Goal: Transaction & Acquisition: Book appointment/travel/reservation

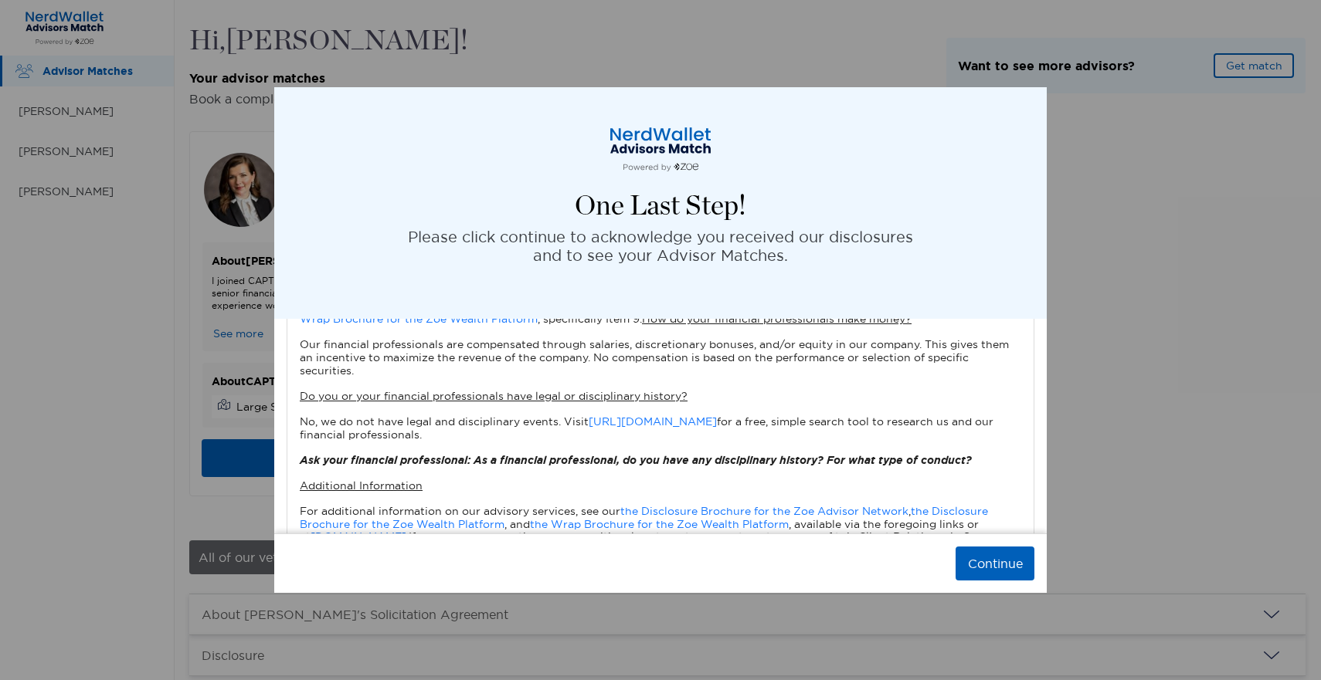
scroll to position [1586, 0]
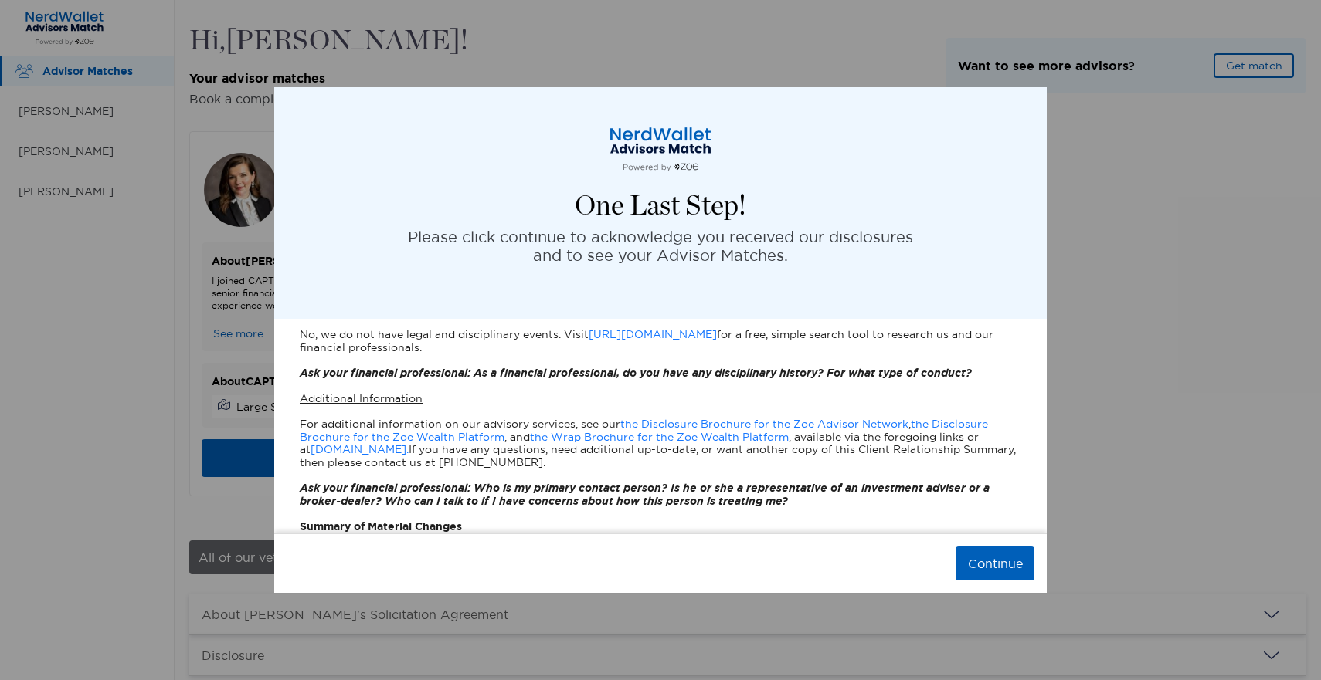
click at [993, 571] on button "Continue" at bounding box center [994, 564] width 79 height 34
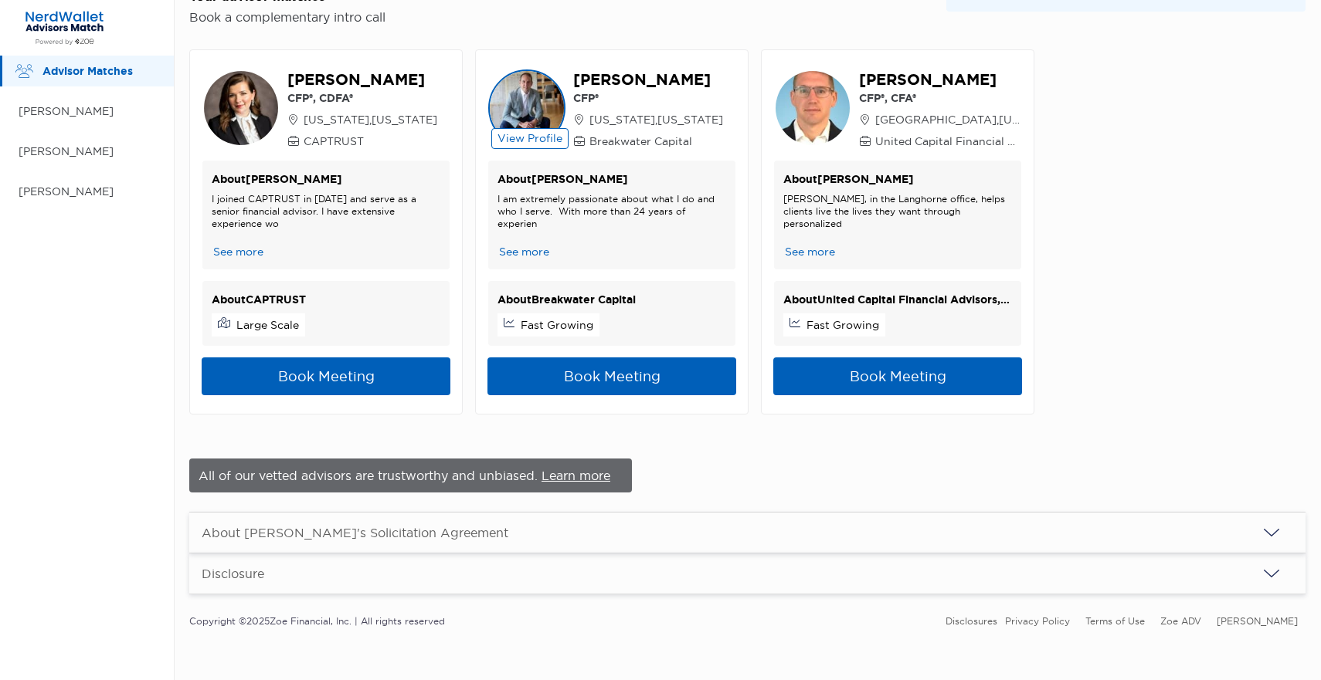
scroll to position [82, 0]
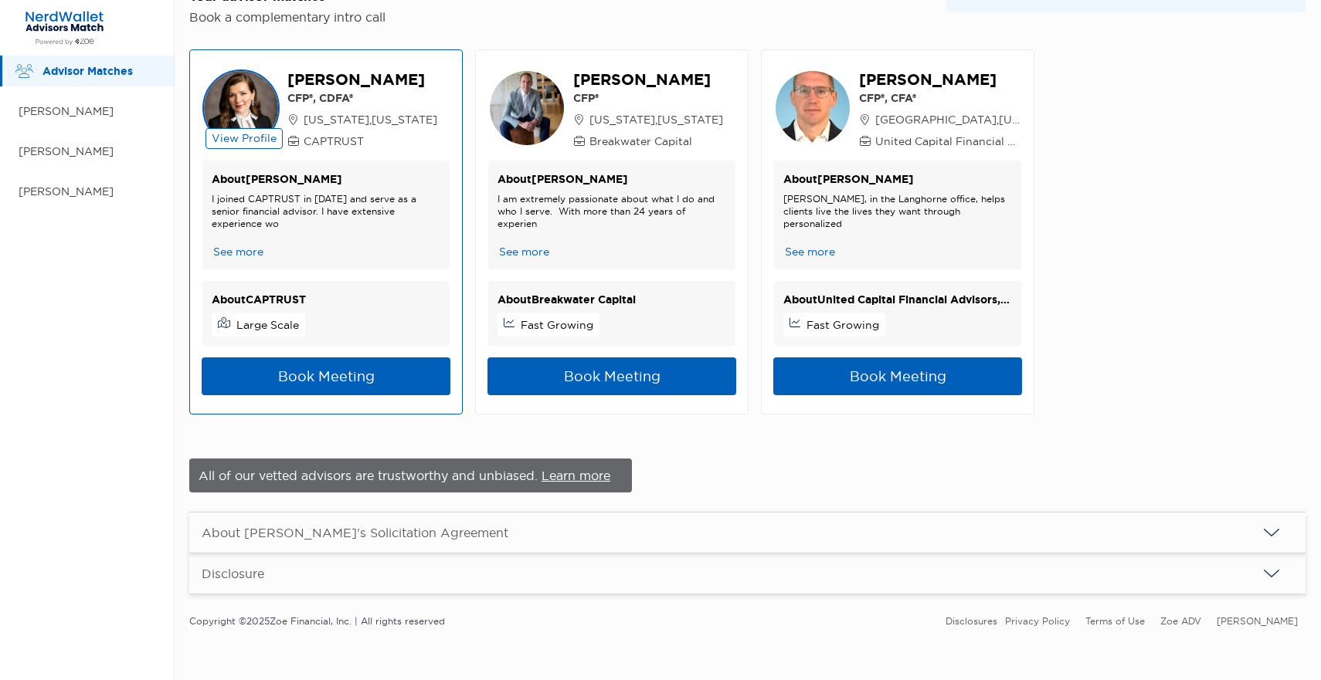
click at [256, 248] on button "See more" at bounding box center [238, 252] width 53 height 16
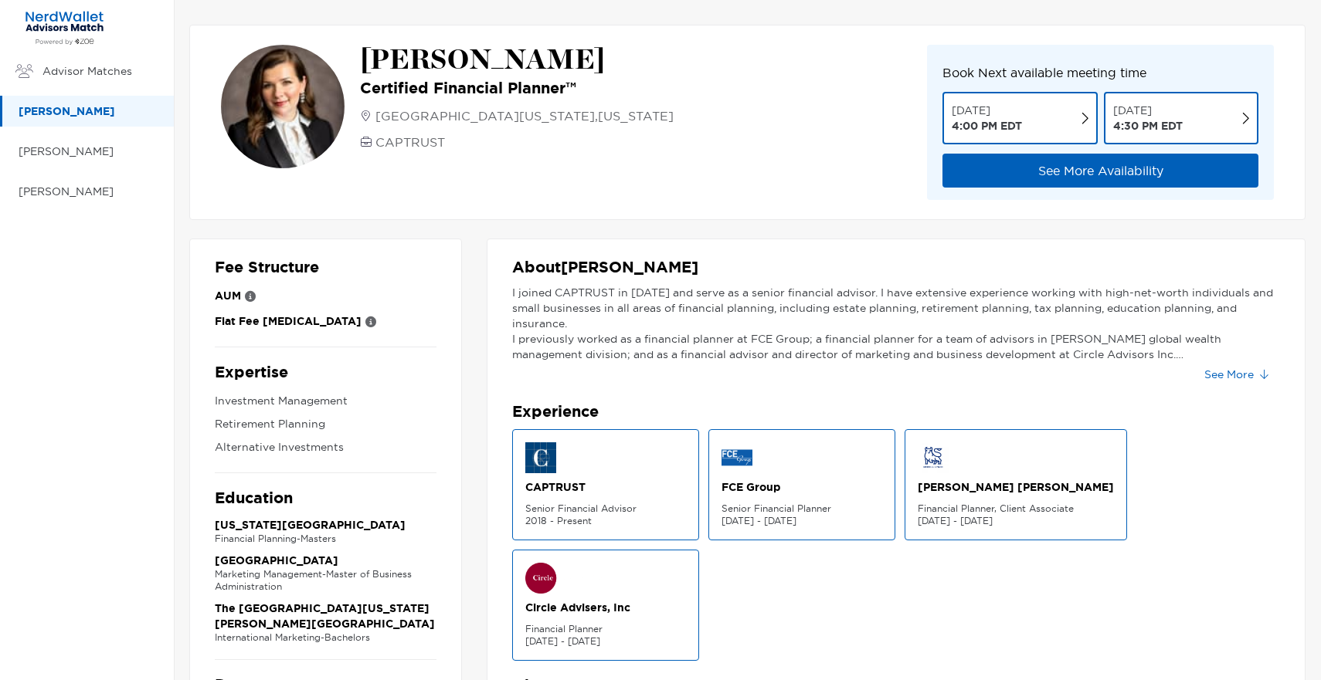
click at [1250, 371] on button "See More" at bounding box center [1236, 374] width 88 height 25
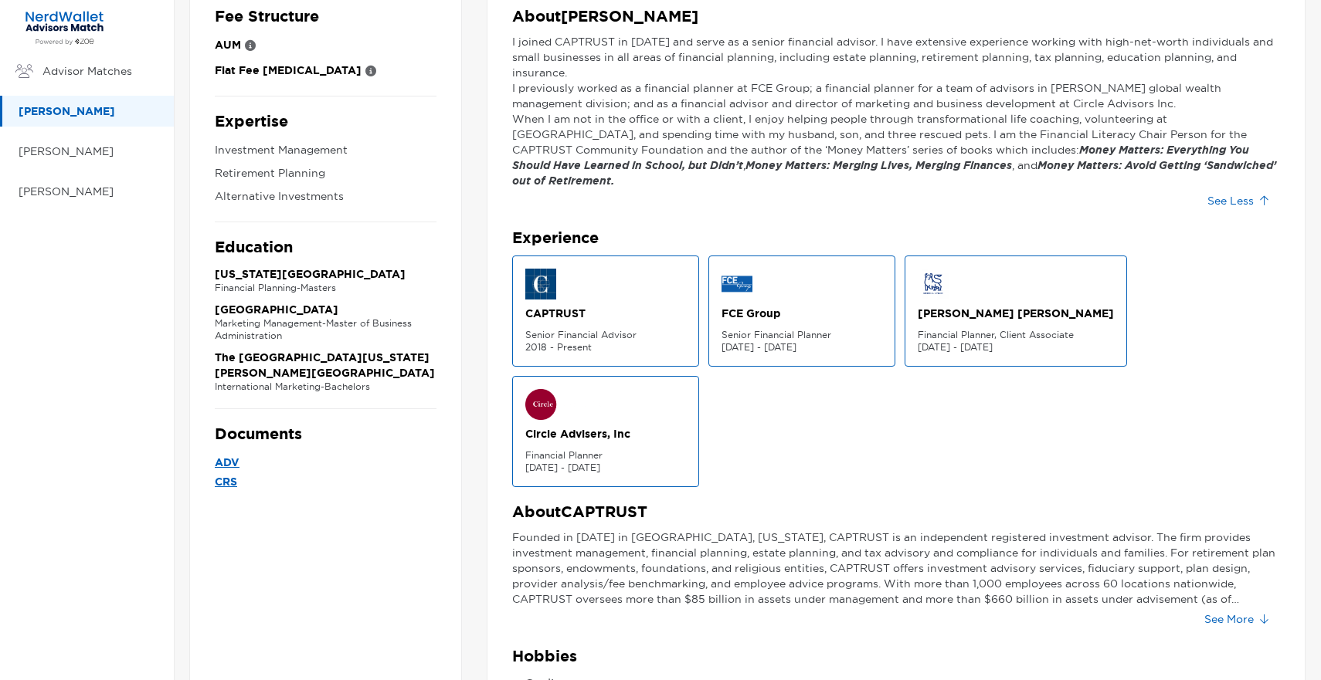
scroll to position [255, 0]
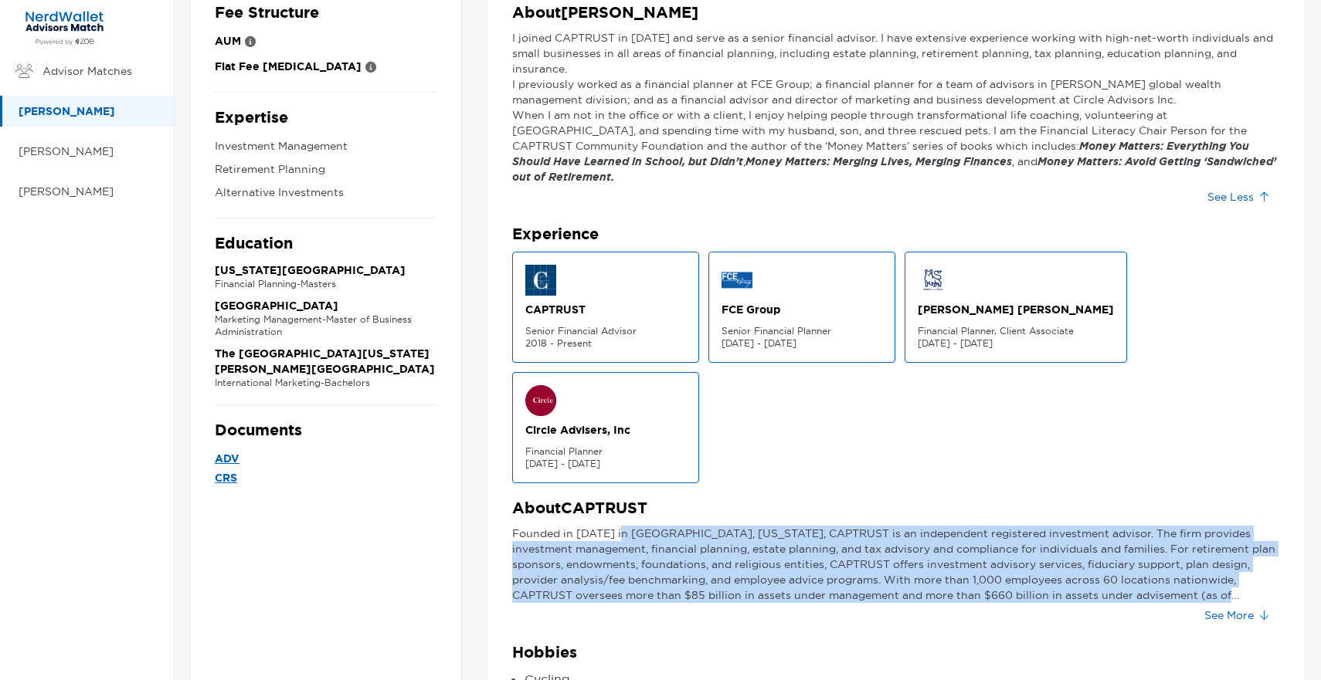
drag, startPoint x: 619, startPoint y: 519, endPoint x: 720, endPoint y: 612, distance: 137.2
click at [720, 612] on div "Founded in [DATE] in [GEOGRAPHIC_DATA], [US_STATE], CAPTRUST is an independent …" at bounding box center [896, 577] width 768 height 102
click at [763, 561] on p "Founded in [DATE] in [GEOGRAPHIC_DATA], [US_STATE], CAPTRUST is an independent …" at bounding box center [896, 564] width 768 height 77
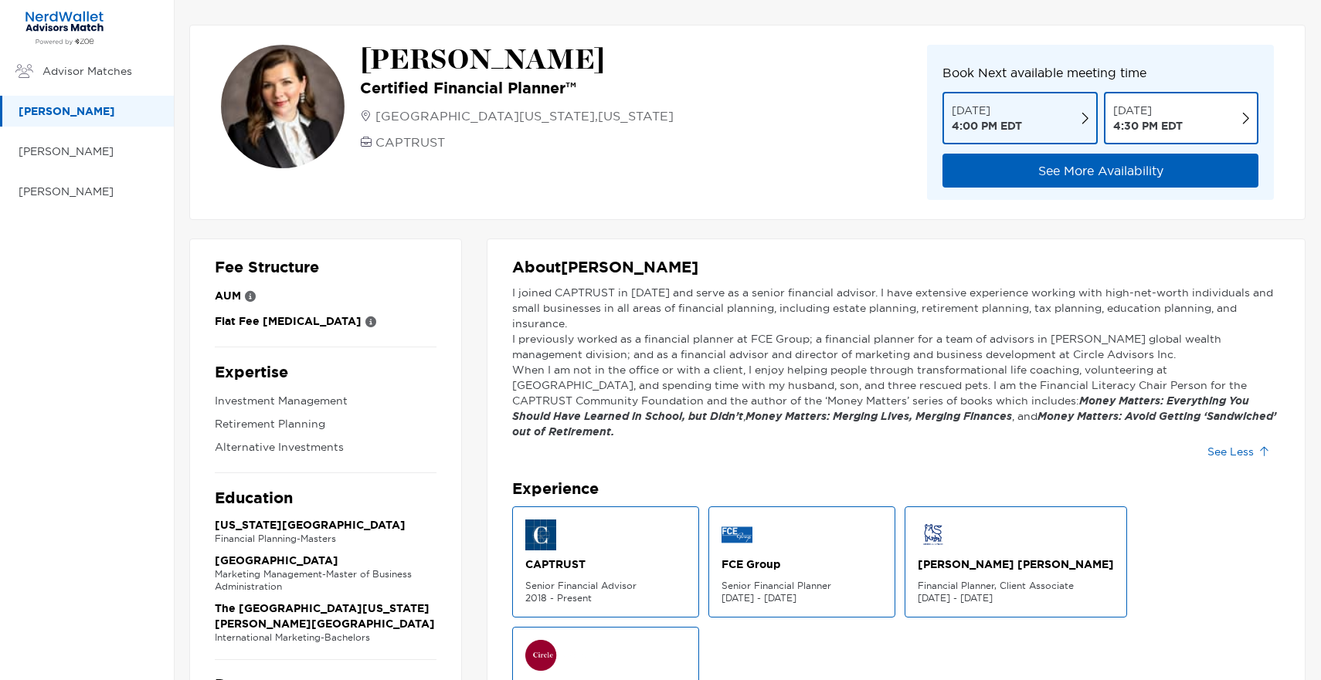
scroll to position [0, 0]
click at [120, 146] on p "[PERSON_NAME]" at bounding box center [89, 151] width 140 height 19
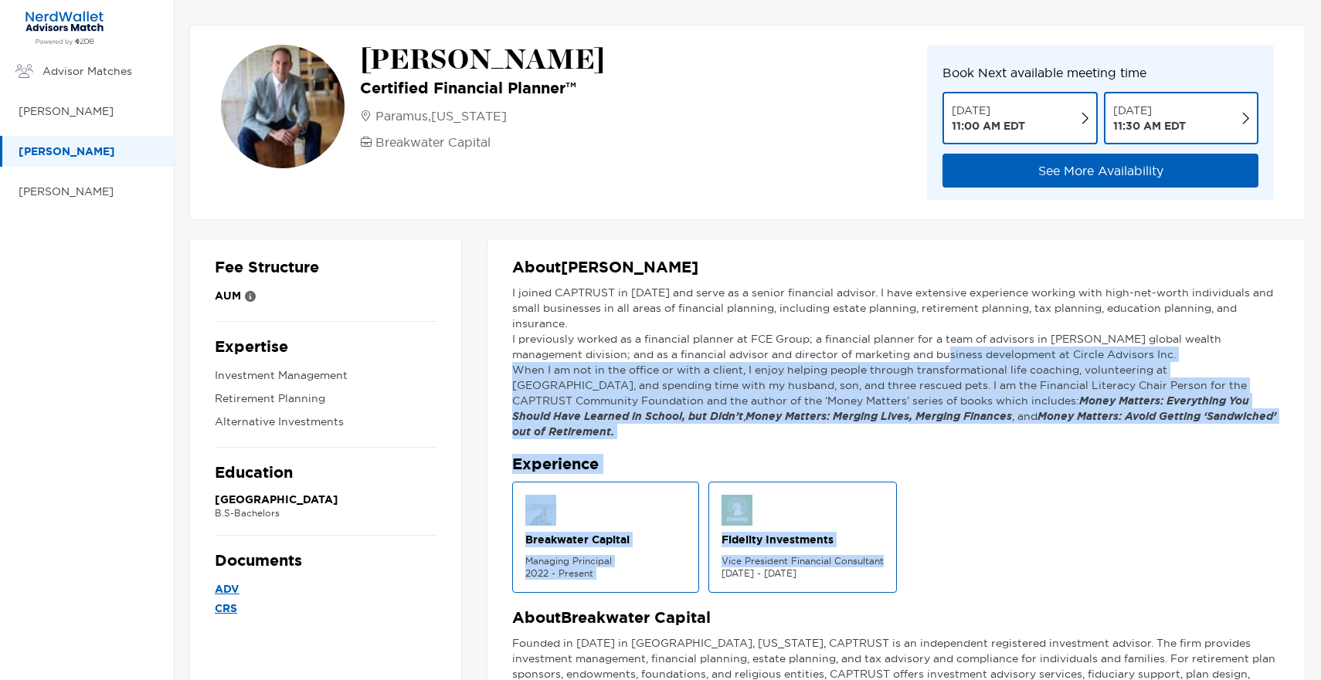
drag, startPoint x: 855, startPoint y: 350, endPoint x: 999, endPoint y: 545, distance: 243.0
click at [999, 545] on div "About [PERSON_NAME] I joined CAPTRUST in [DATE] and serve as a senior financial…" at bounding box center [896, 528] width 819 height 579
click at [999, 545] on div "Breakwater Capital Managing Principal 2022 - Present Fidelity Investments Vice …" at bounding box center [896, 537] width 768 height 111
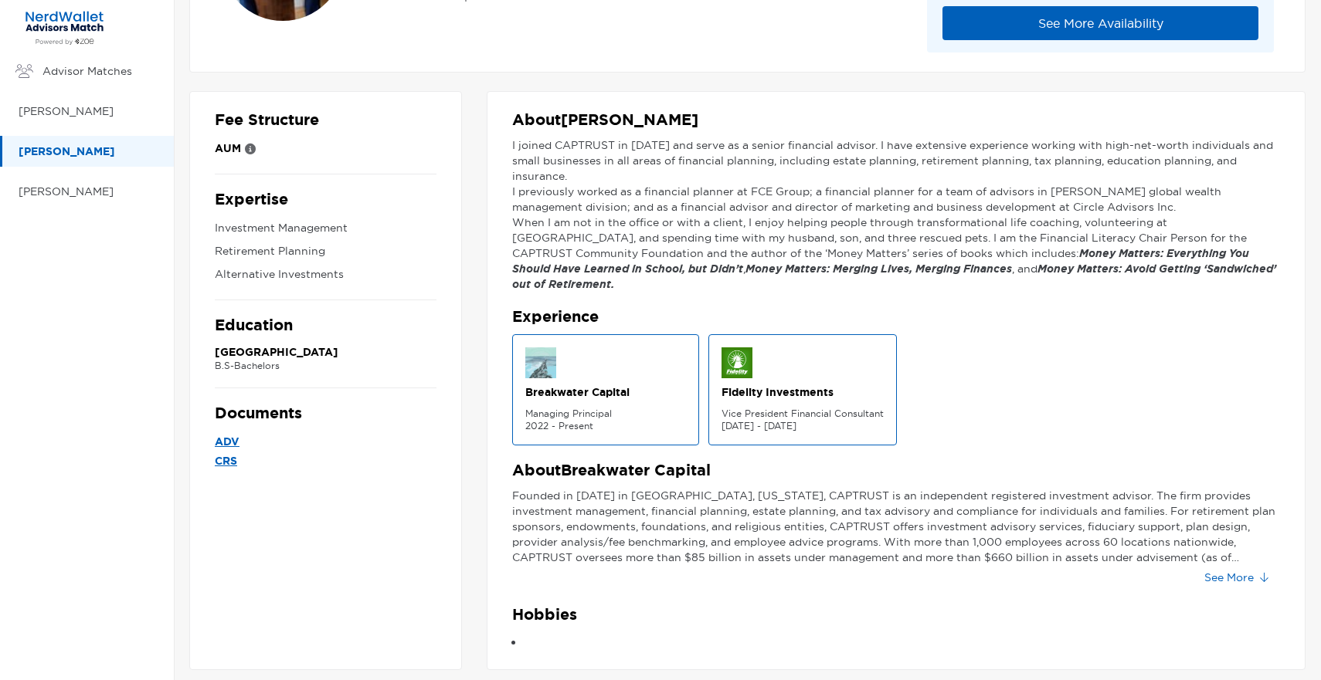
scroll to position [147, 0]
click at [1072, 335] on div "Breakwater Capital Managing Principal 2022 - Present Fidelity Investments Vice …" at bounding box center [896, 390] width 768 height 111
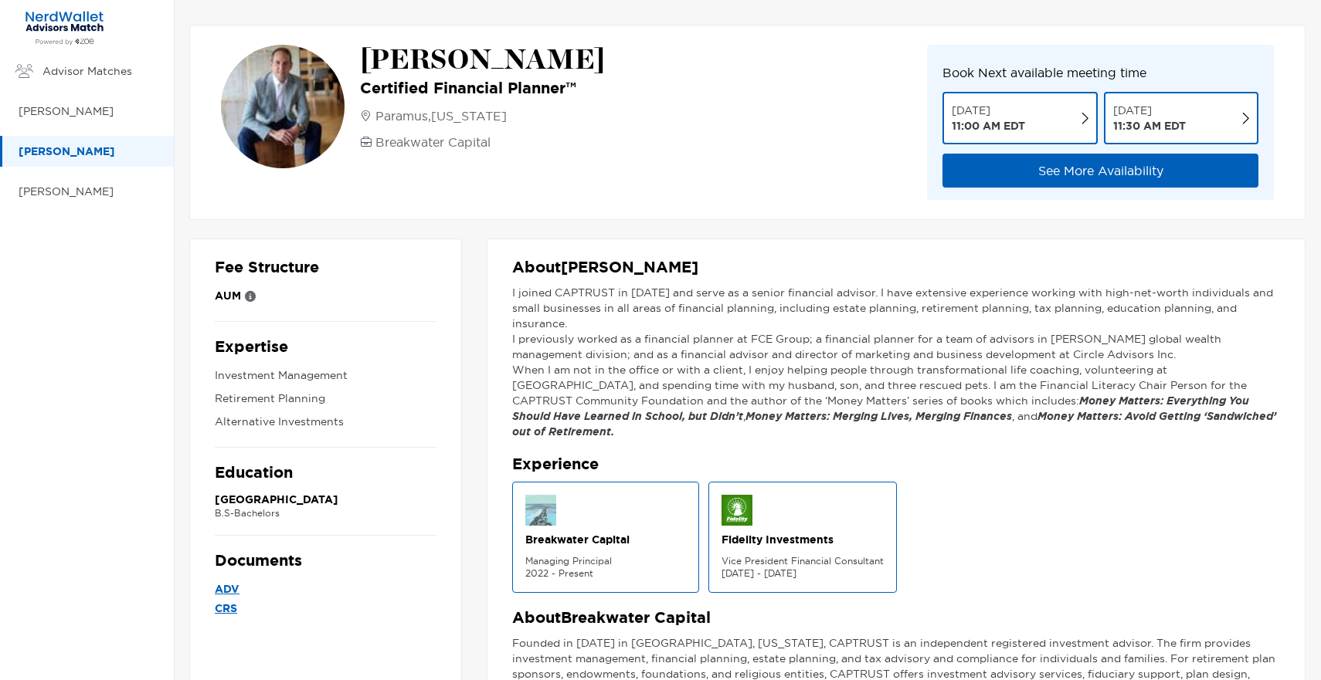
scroll to position [0, 0]
click at [72, 181] on div "[PERSON_NAME]" at bounding box center [87, 191] width 174 height 31
click at [52, 114] on p "[PERSON_NAME]" at bounding box center [89, 111] width 140 height 19
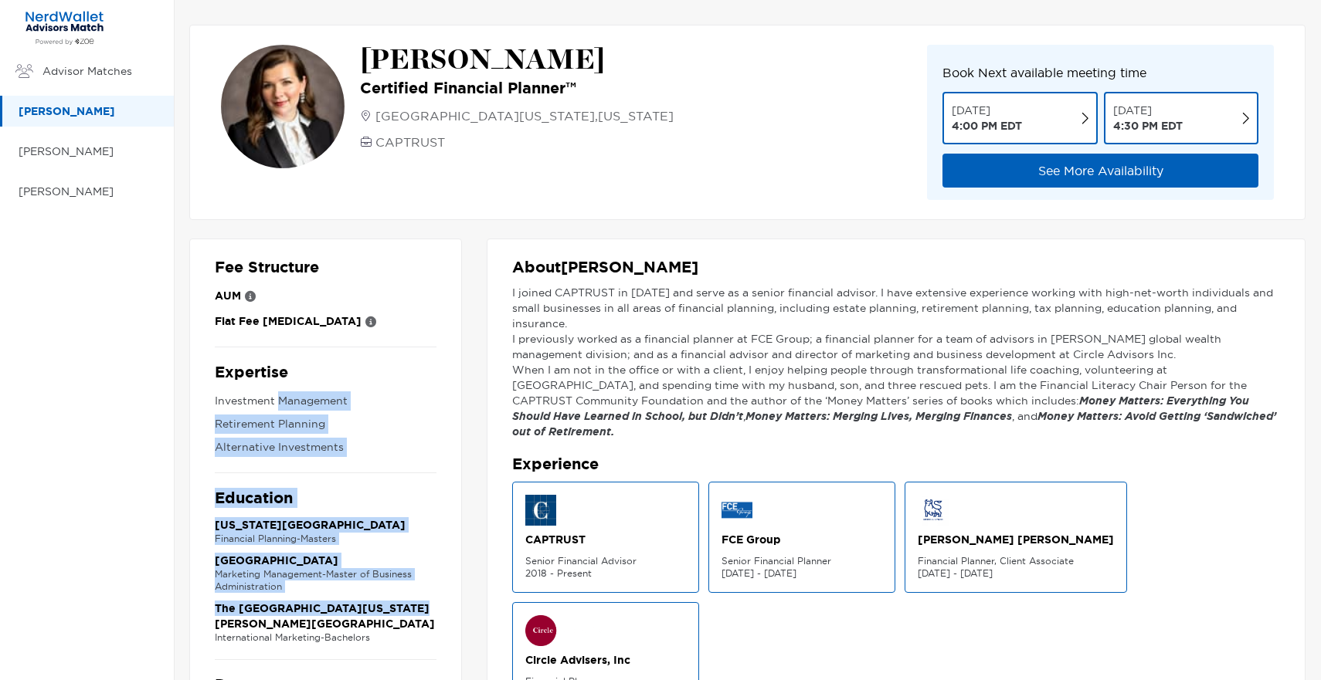
drag, startPoint x: 280, startPoint y: 399, endPoint x: 456, endPoint y: 613, distance: 277.6
click at [456, 613] on div "Fee Structure AUM Flat Fee [MEDICAL_DATA] Expertise Investment Management Retir…" at bounding box center [325, 607] width 273 height 737
click at [692, 210] on div "[PERSON_NAME] Certified Financial Planner™ [GEOGRAPHIC_DATA][US_STATE] , [US_ST…" at bounding box center [747, 122] width 1116 height 195
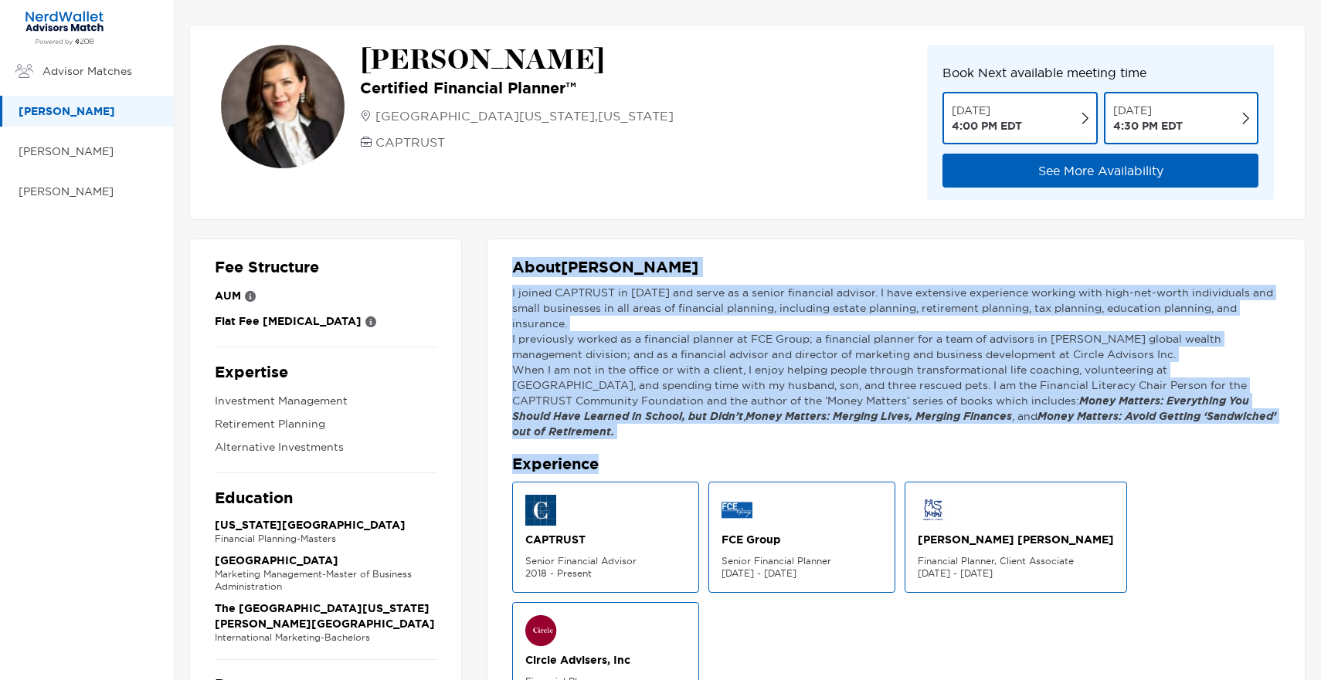
drag, startPoint x: 515, startPoint y: 266, endPoint x: 1211, endPoint y: 462, distance: 722.8
click at [1211, 461] on div "About [PERSON_NAME] I joined CAPTRUST in [DATE] and serve as a senior financial…" at bounding box center [896, 607] width 819 height 737
click at [1114, 239] on div "About [PERSON_NAME] I joined CAPTRUST in [DATE] and serve as a senior financial…" at bounding box center [896, 607] width 819 height 737
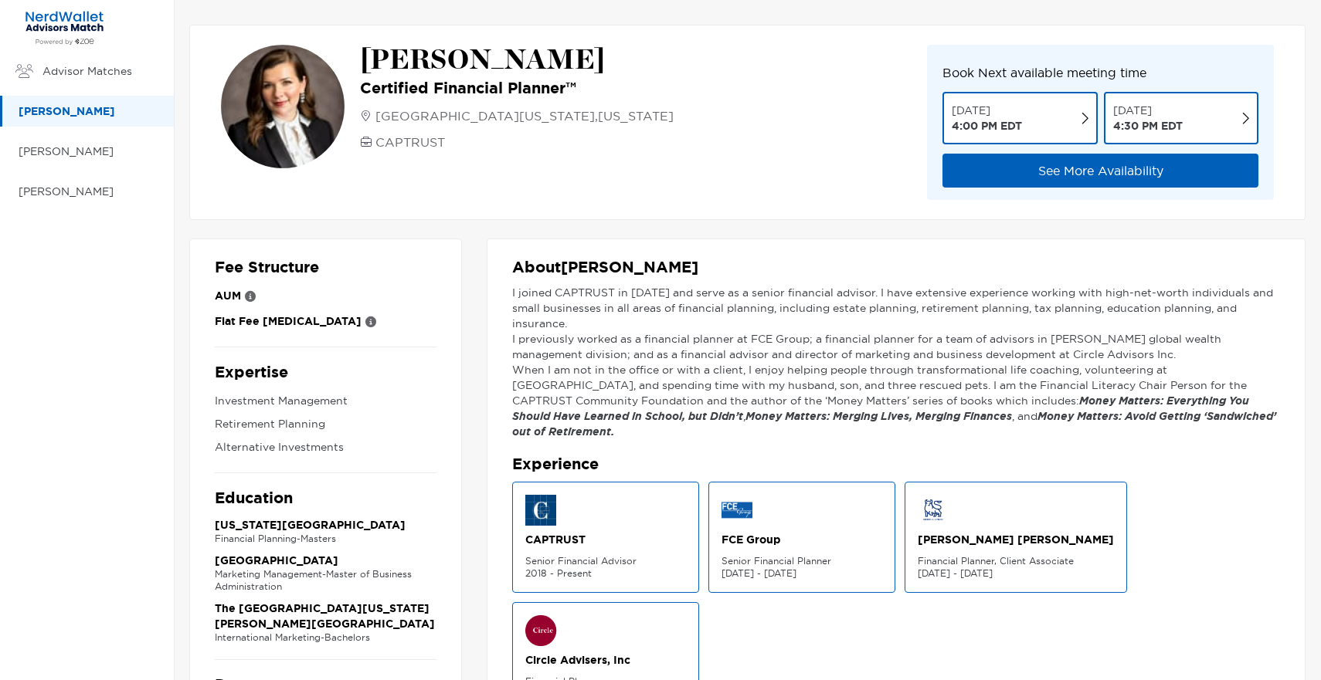
click at [1110, 161] on button "See More Availability" at bounding box center [1100, 171] width 316 height 34
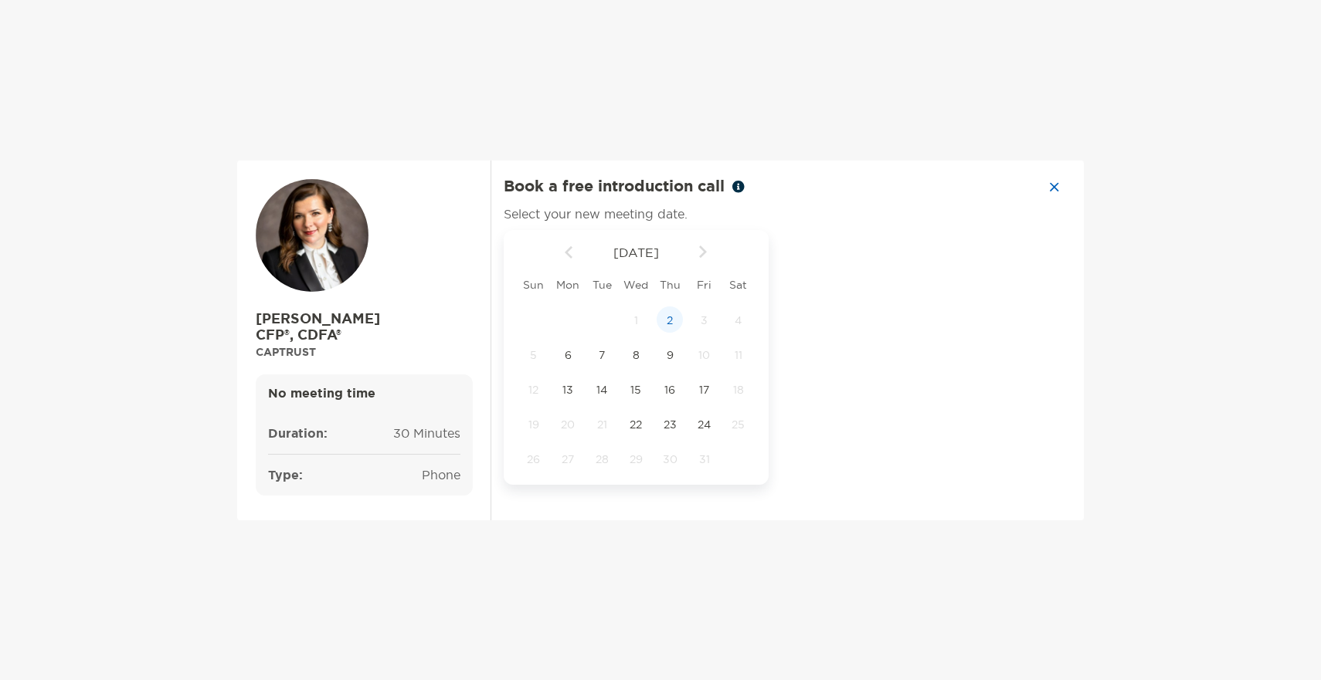
click at [666, 320] on span "2" at bounding box center [669, 321] width 26 height 14
click at [852, 354] on div "5:00 pm" at bounding box center [846, 359] width 103 height 36
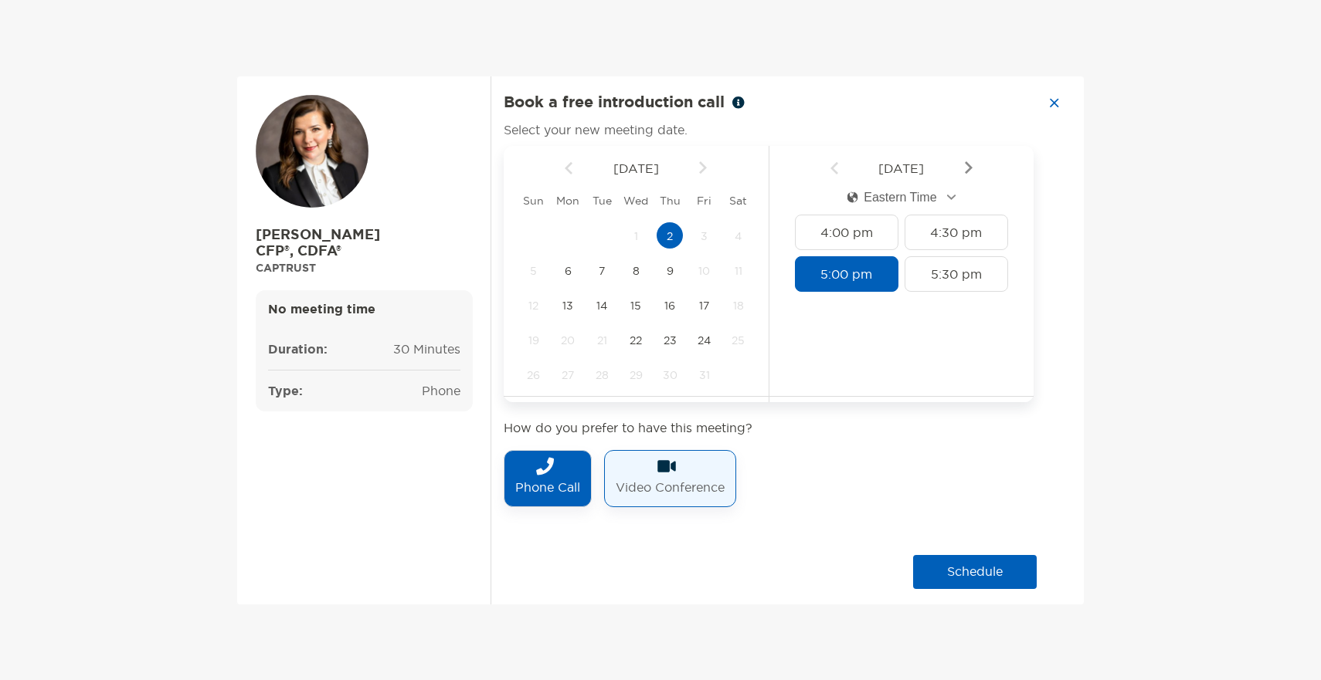
click at [662, 469] on img at bounding box center [666, 466] width 19 height 19
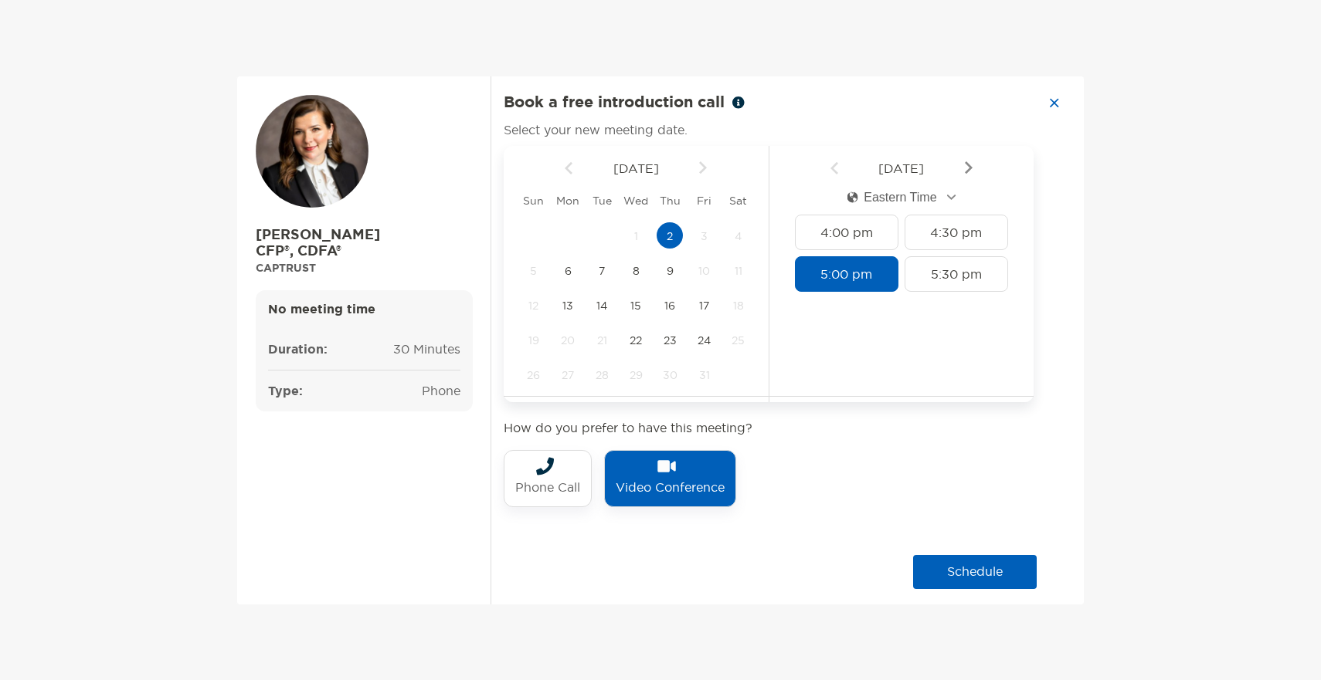
click at [941, 578] on button "schedule" at bounding box center [975, 572] width 124 height 34
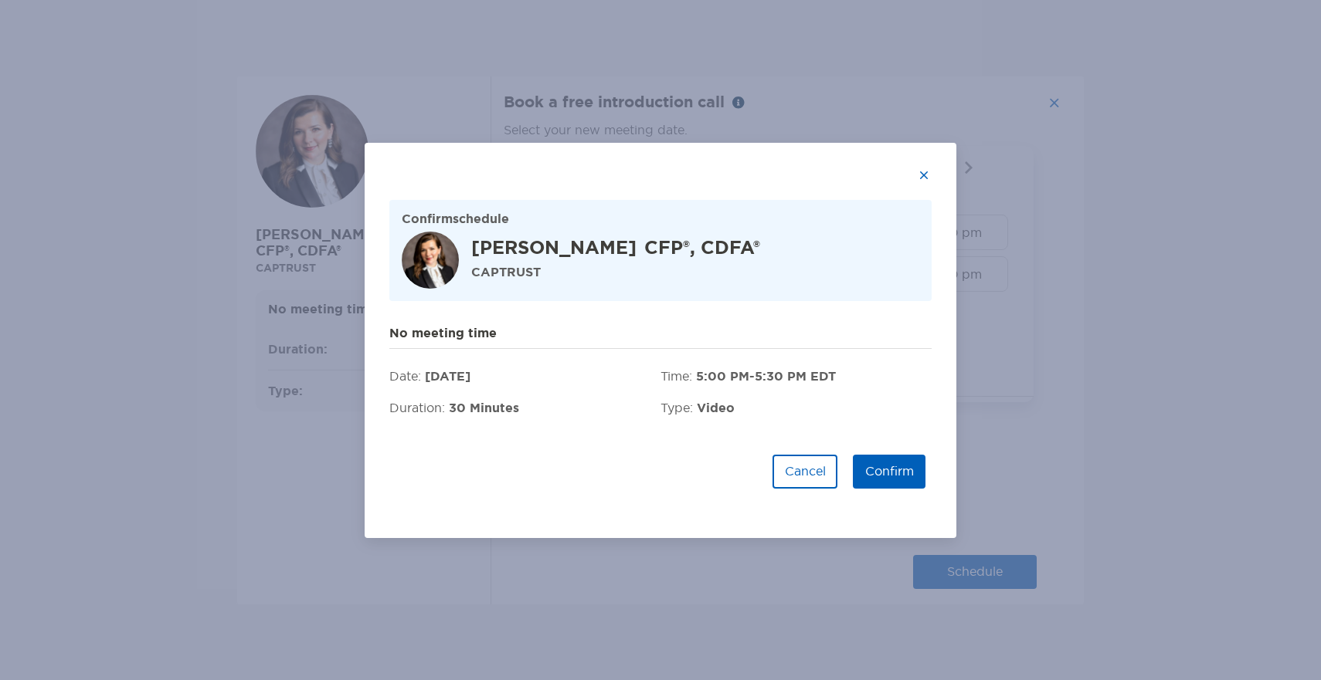
click at [897, 463] on button "Confirm" at bounding box center [889, 472] width 73 height 34
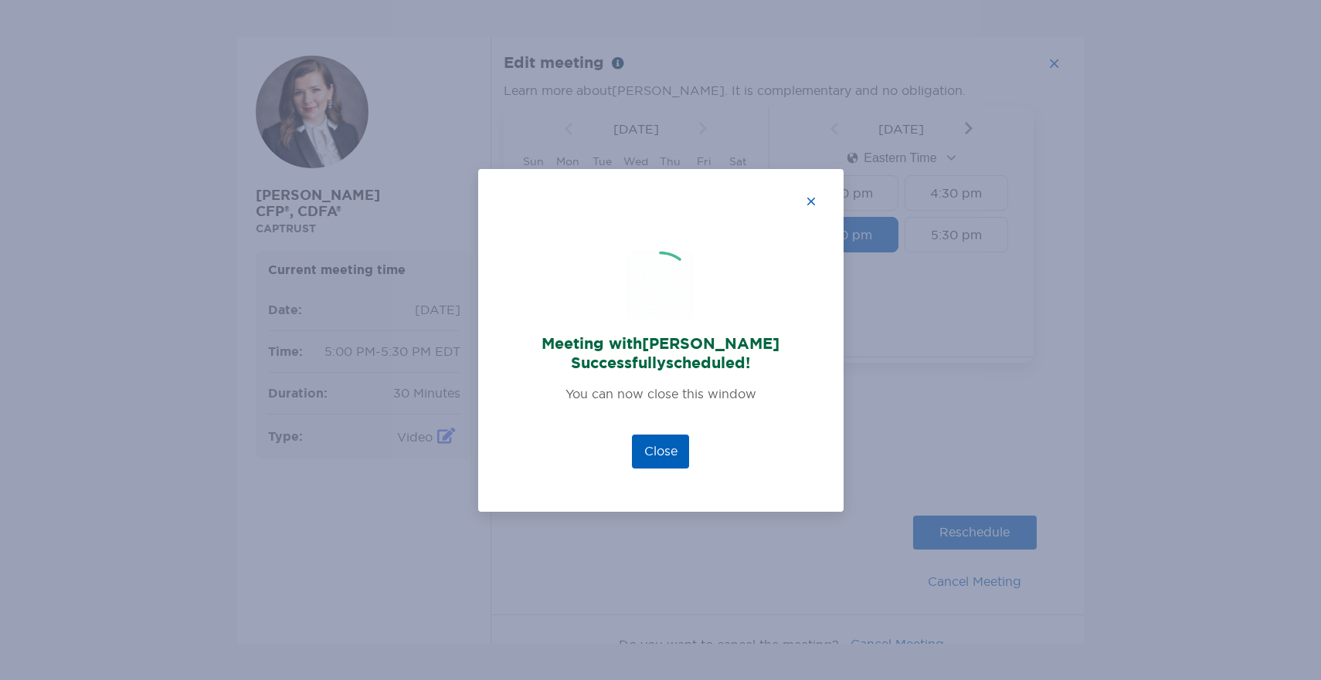
click at [659, 453] on button "Close" at bounding box center [660, 452] width 57 height 34
